Goal: Information Seeking & Learning: Find contact information

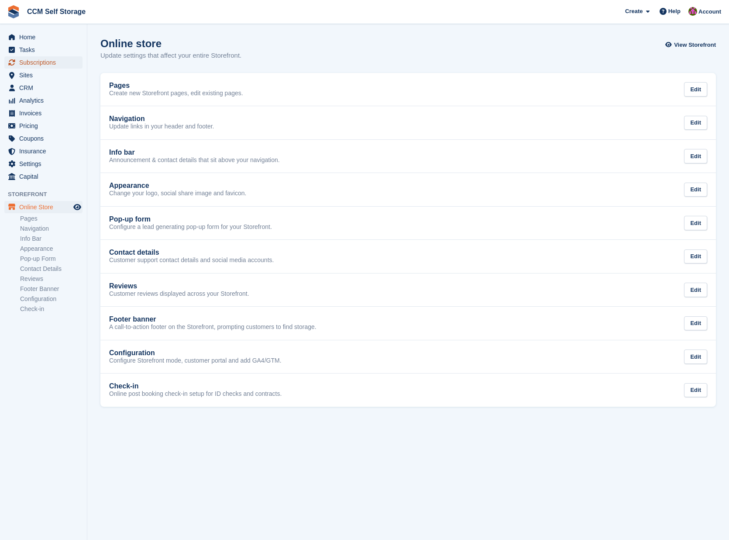
click at [41, 62] on span "Subscriptions" at bounding box center [45, 62] width 52 height 12
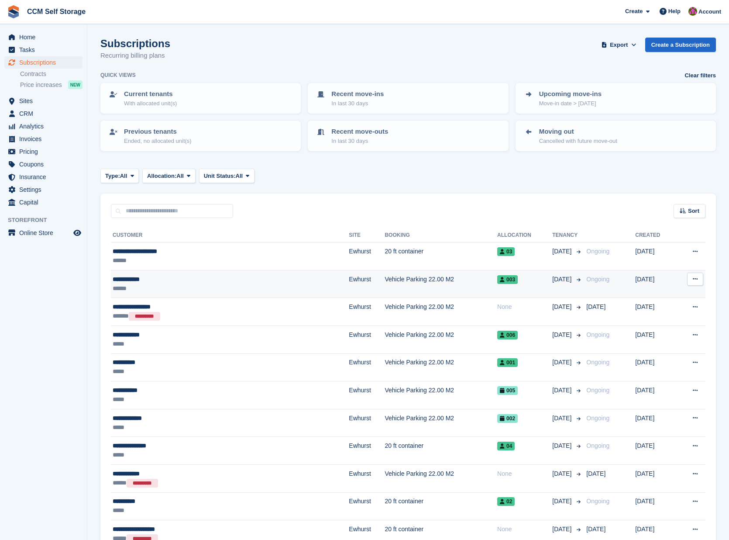
click at [126, 279] on div "**********" at bounding box center [185, 279] width 145 height 9
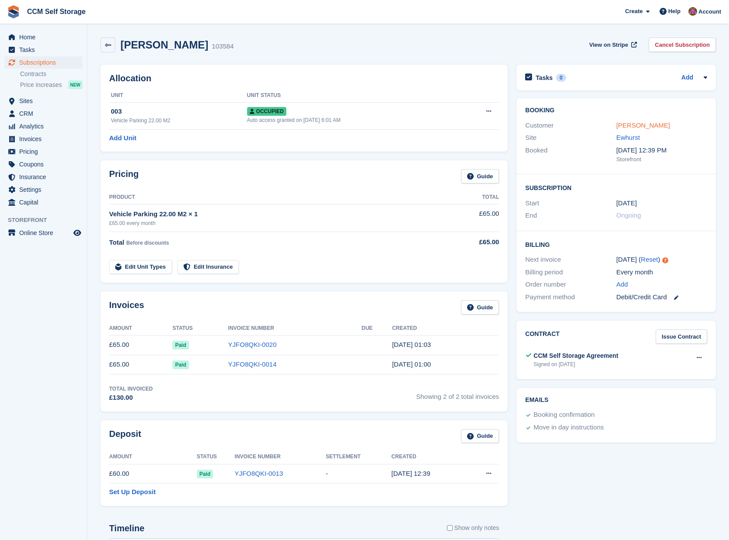
click at [629, 125] on link "Stuart Mills" at bounding box center [644, 124] width 54 height 7
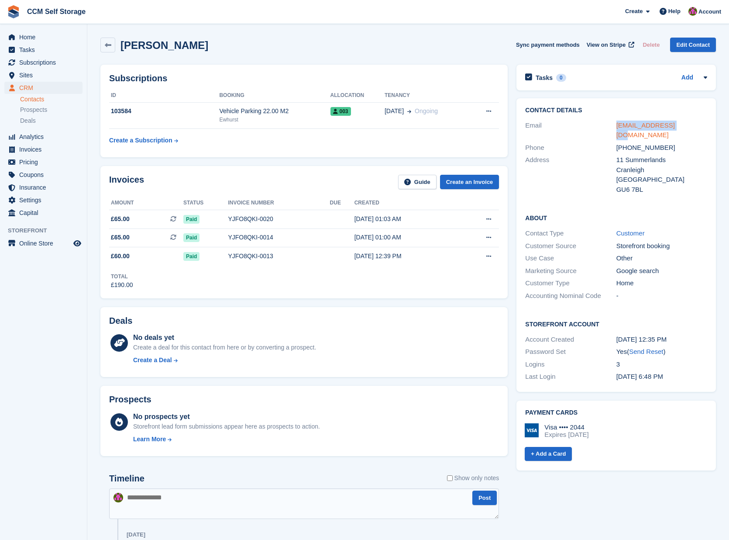
drag, startPoint x: 614, startPoint y: 128, endPoint x: 671, endPoint y: 128, distance: 57.2
click at [671, 128] on div "Email mills25@live.co.uk" at bounding box center [616, 130] width 182 height 22
copy div "mills25@live.co.uk"
click at [106, 46] on icon at bounding box center [108, 45] width 7 height 7
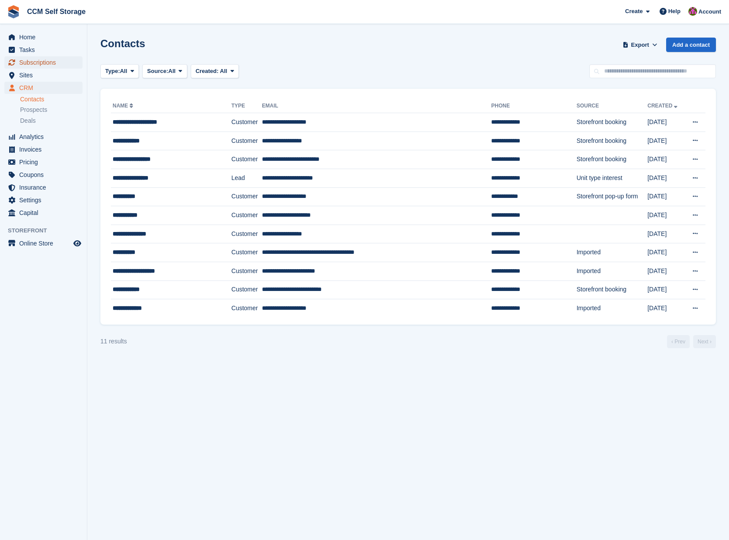
click at [54, 63] on span "Subscriptions" at bounding box center [45, 62] width 52 height 12
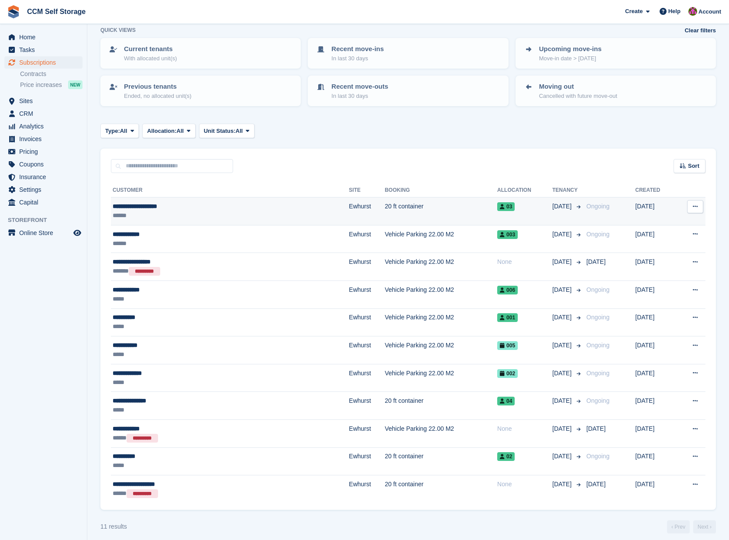
scroll to position [51, 0]
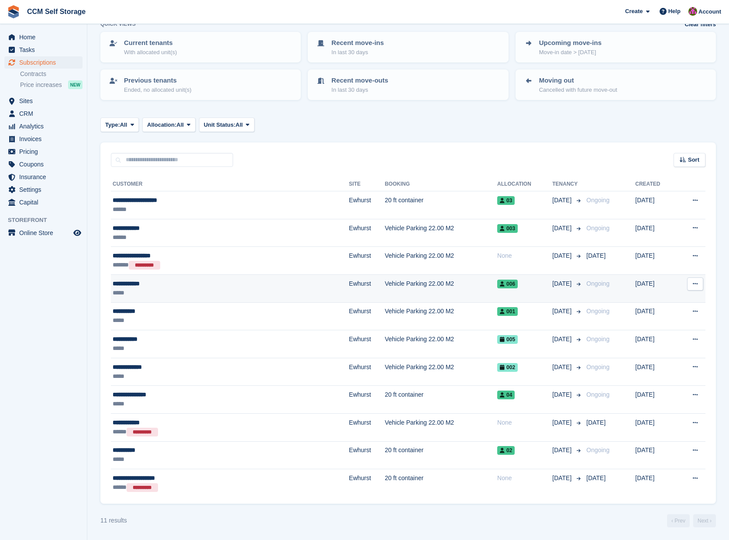
click at [157, 283] on div "**********" at bounding box center [185, 283] width 145 height 9
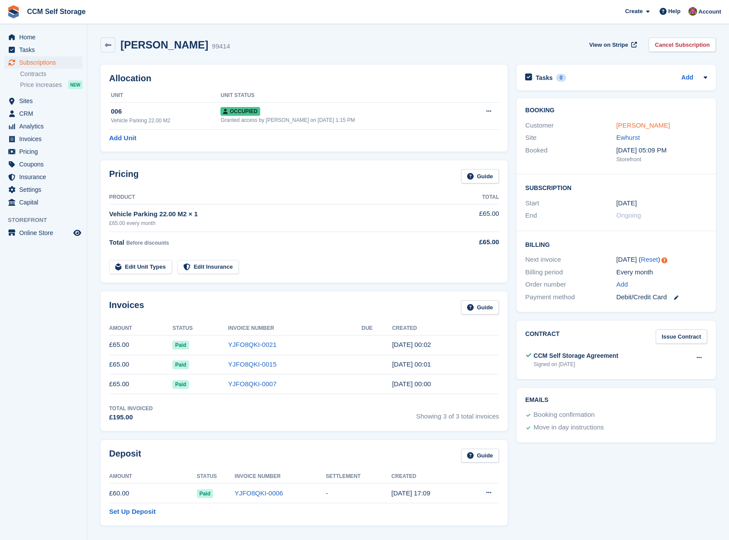
click at [630, 124] on link "[PERSON_NAME]" at bounding box center [644, 124] width 54 height 7
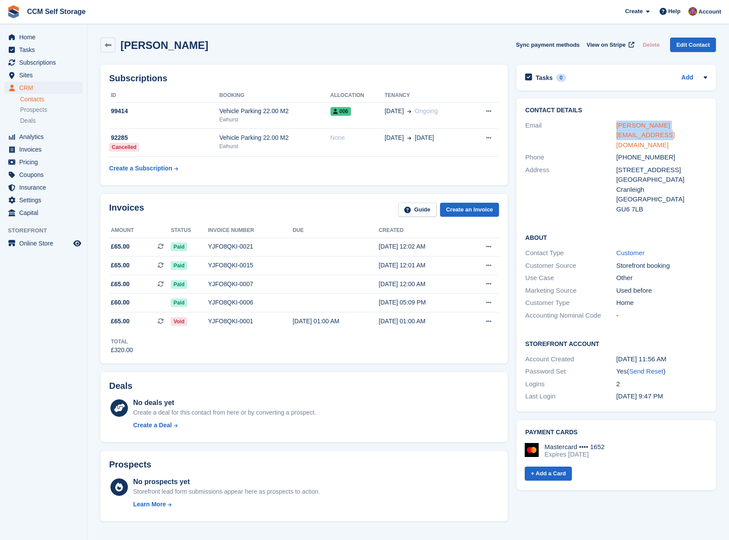
drag, startPoint x: 611, startPoint y: 126, endPoint x: 701, endPoint y: 128, distance: 90.0
click at [701, 128] on div "Email [PERSON_NAME][EMAIL_ADDRESS][DOMAIN_NAME]" at bounding box center [616, 135] width 182 height 32
copy div "[PERSON_NAME][EMAIL_ADDRESS][DOMAIN_NAME]"
click at [107, 46] on icon at bounding box center [108, 45] width 7 height 7
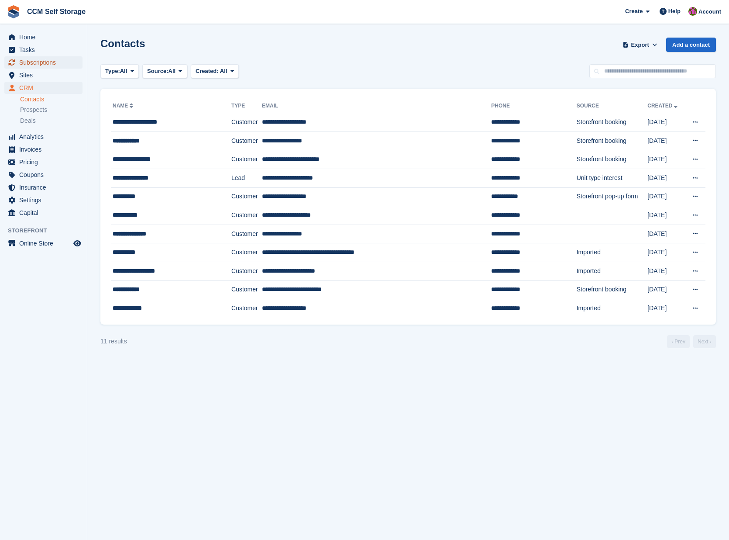
click at [44, 60] on span "Subscriptions" at bounding box center [45, 62] width 52 height 12
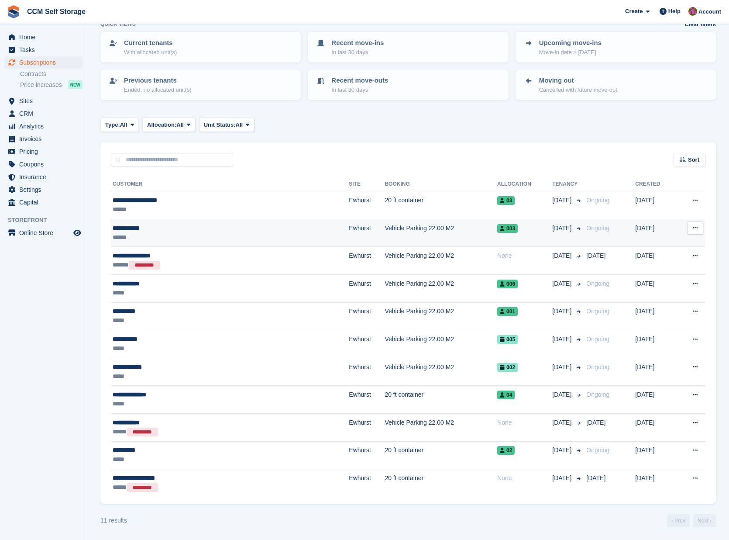
scroll to position [51, 0]
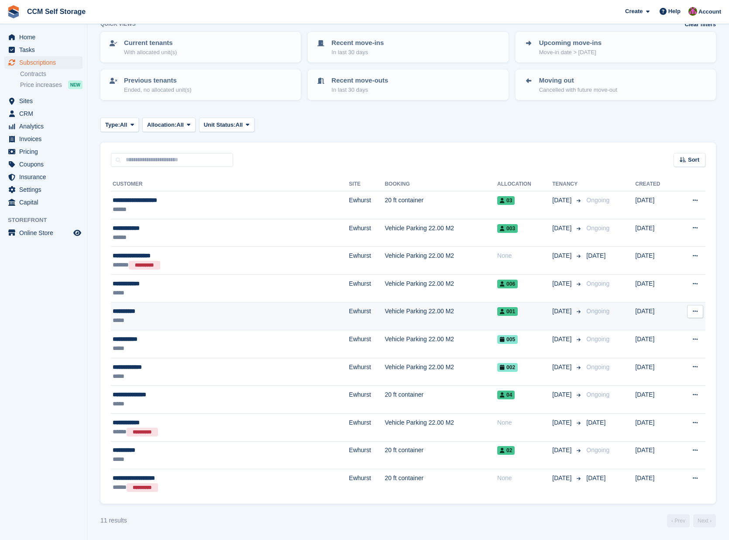
click at [139, 314] on div "**********" at bounding box center [185, 311] width 145 height 9
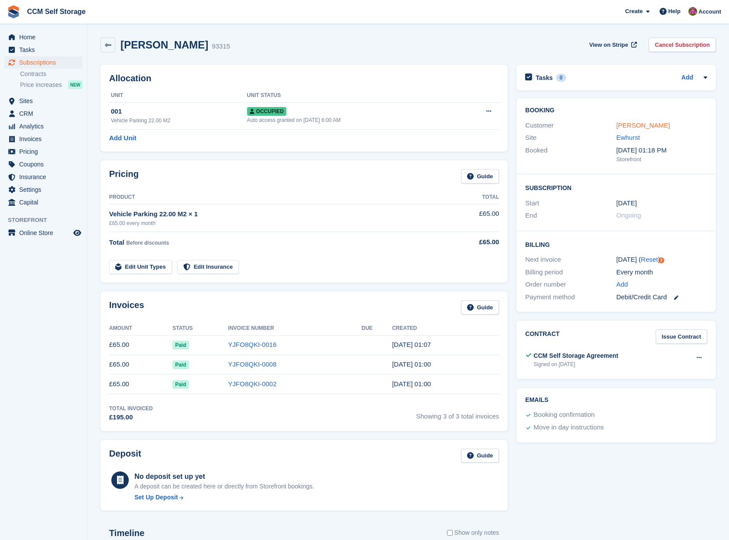
click at [624, 124] on link "Kit Carter" at bounding box center [644, 124] width 54 height 7
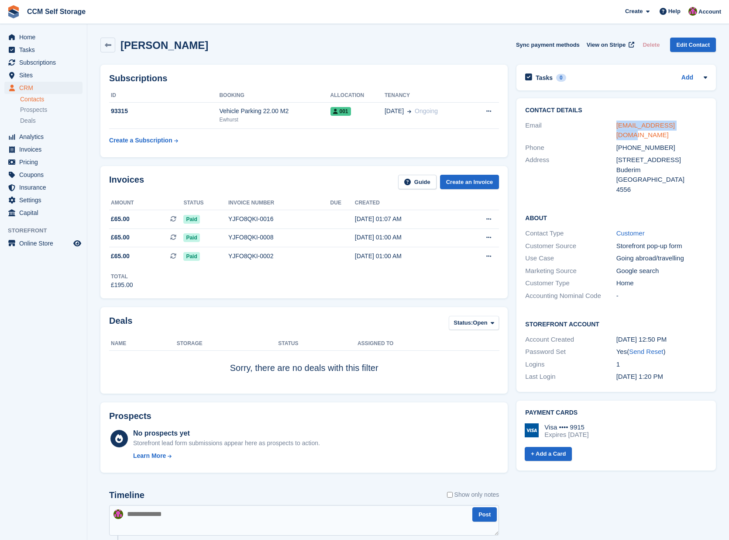
drag, startPoint x: 608, startPoint y: 130, endPoint x: 682, endPoint y: 128, distance: 74.3
click at [682, 128] on div "Email kit@backteeth.com.au" at bounding box center [616, 130] width 182 height 22
copy div "kit@backteeth.com.au"
click at [48, 63] on span "Subscriptions" at bounding box center [45, 62] width 52 height 12
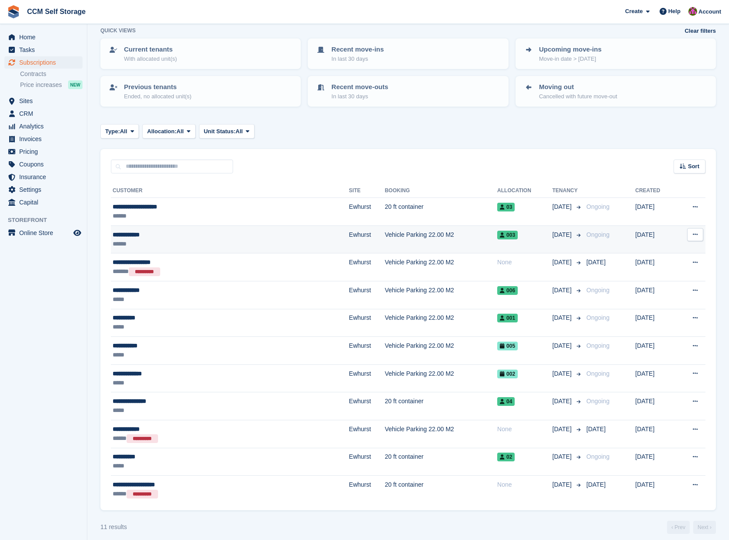
scroll to position [51, 0]
